Goal: Transaction & Acquisition: Purchase product/service

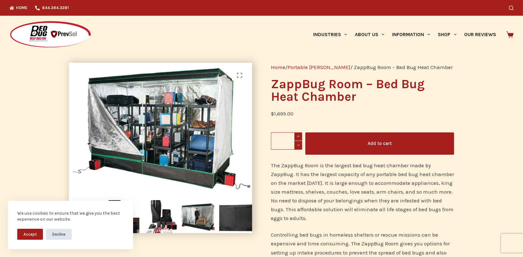
click at [56, 235] on button "Decline" at bounding box center [59, 233] width 26 height 11
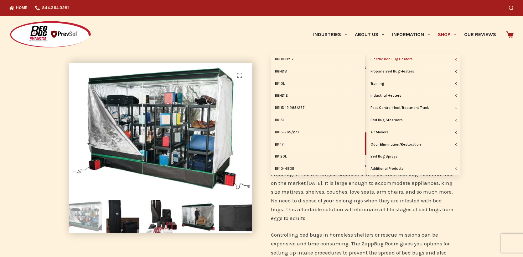
click at [451, 58] on link "Electric Bed Bug Heaters" at bounding box center [413, 59] width 94 height 12
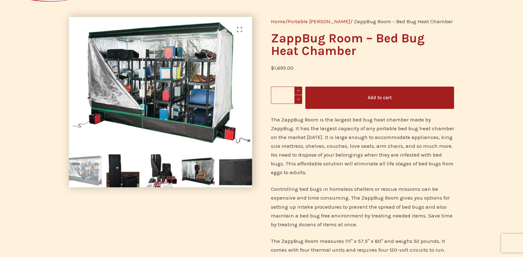
scroll to position [31, 0]
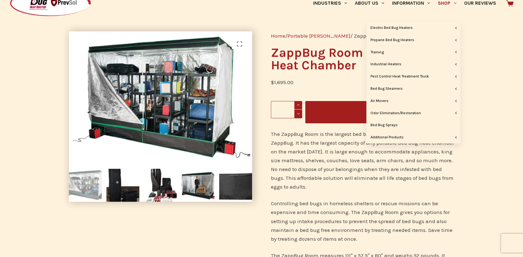
click at [456, 3] on icon "Primary" at bounding box center [455, 3] width 3 height 3
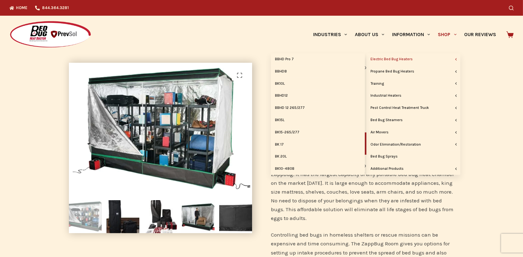
click at [422, 60] on link "Electric Bed Bug Heaters" at bounding box center [413, 59] width 94 height 12
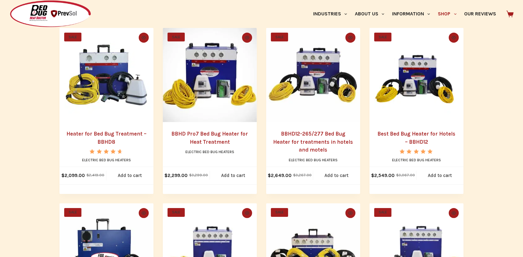
scroll to position [157, 0]
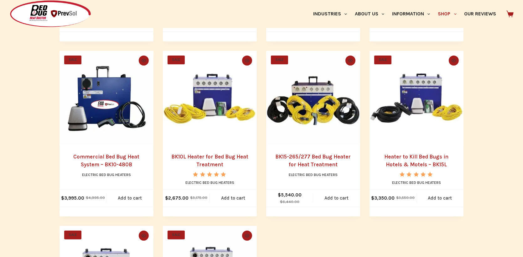
scroll to position [282, 0]
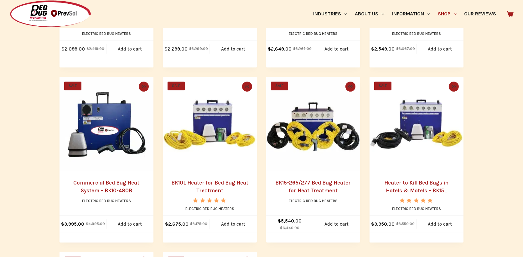
click at [127, 126] on img "Commercial Bed Bug Heat System - BK10-480B" at bounding box center [107, 124] width 94 height 94
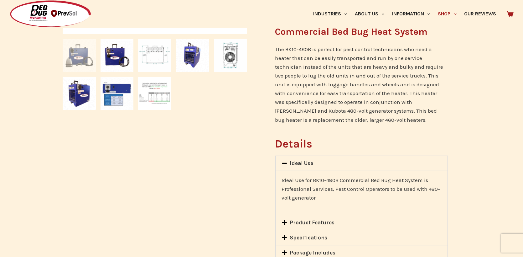
scroll to position [344, 0]
